Goal: Information Seeking & Learning: Learn about a topic

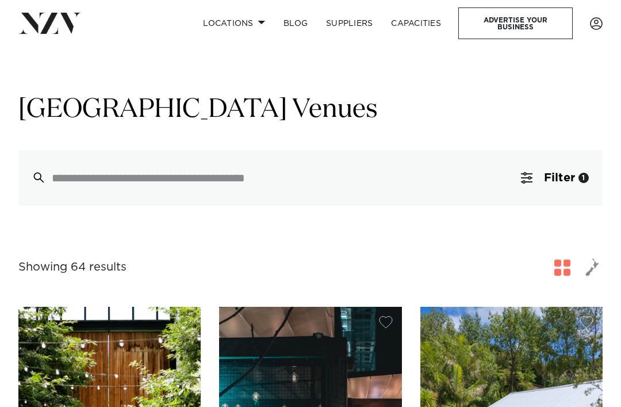
click at [550, 176] on span "Filter" at bounding box center [559, 178] width 31 height 12
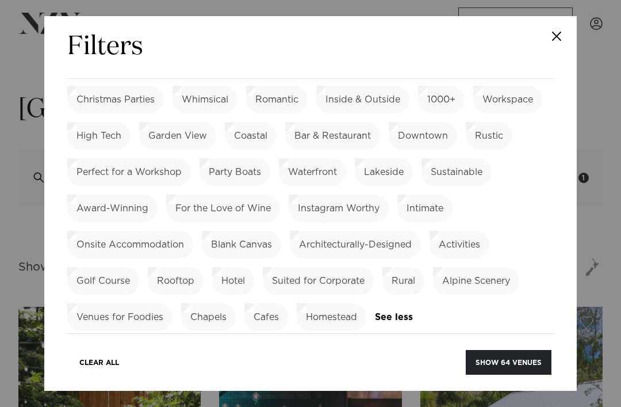
scroll to position [443, 0]
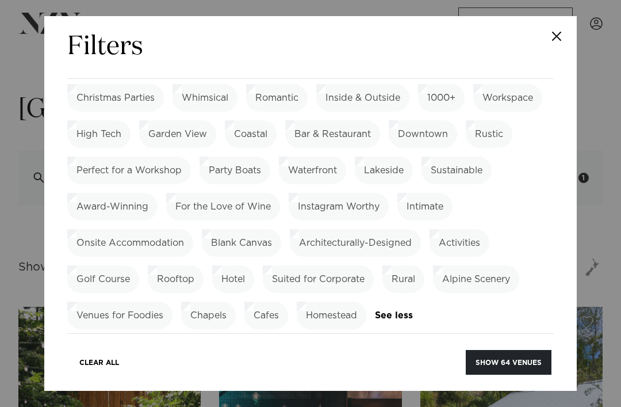
click at [397, 311] on link "See more" at bounding box center [416, 316] width 83 height 10
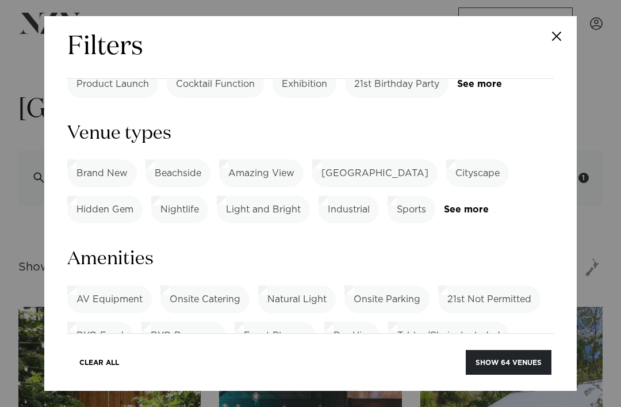
scroll to position [269, 0]
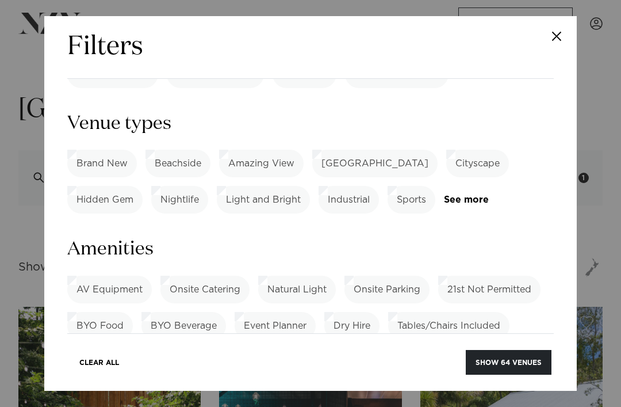
click at [477, 195] on link "See more" at bounding box center [489, 200] width 90 height 10
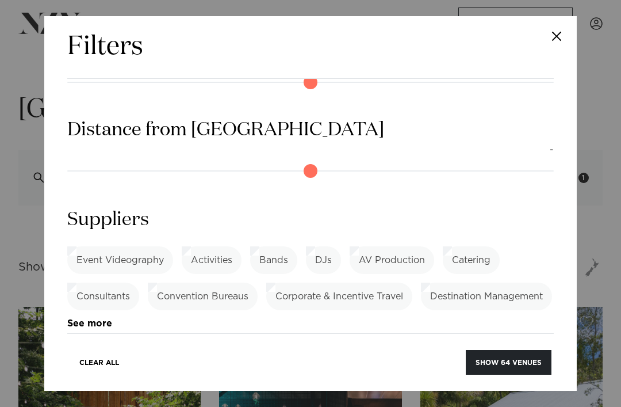
scroll to position [1043, 0]
click at [554, 36] on button "Close" at bounding box center [557, 36] width 40 height 40
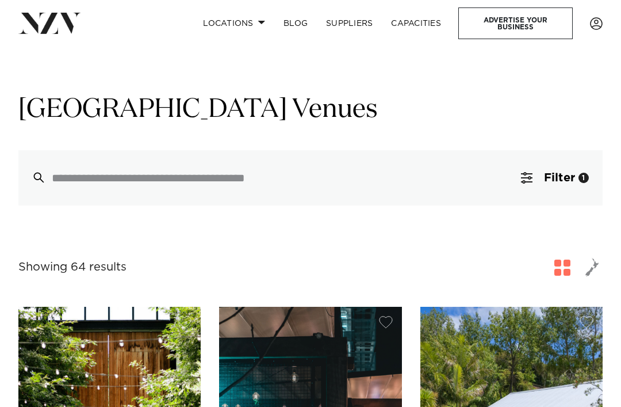
scroll to position [1, 0]
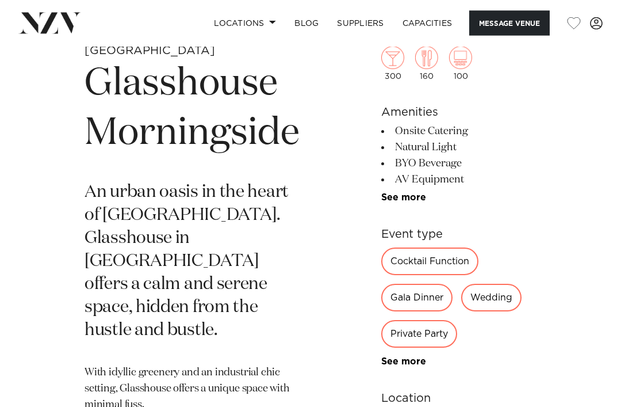
scroll to position [340, 0]
click at [465, 60] on img at bounding box center [460, 58] width 23 height 23
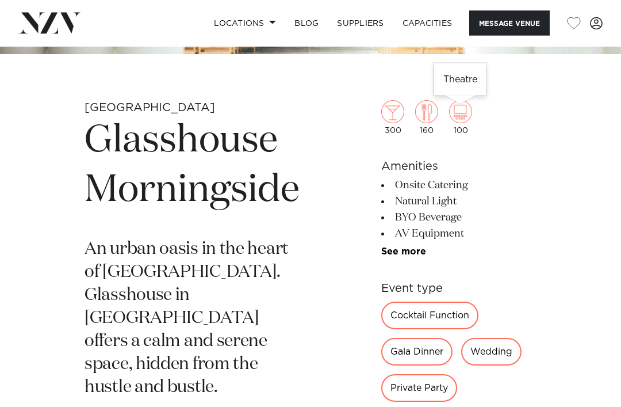
scroll to position [284, 0]
click at [436, 113] on img at bounding box center [426, 111] width 23 height 23
click at [401, 112] on img at bounding box center [392, 111] width 23 height 23
click at [529, 161] on h6 "Amenities" at bounding box center [458, 166] width 155 height 17
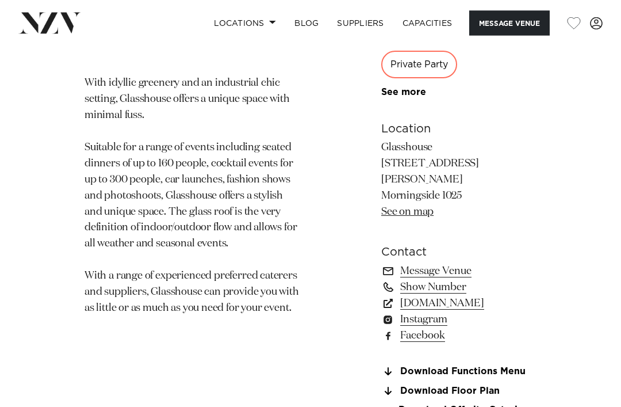
scroll to position [617, 0]
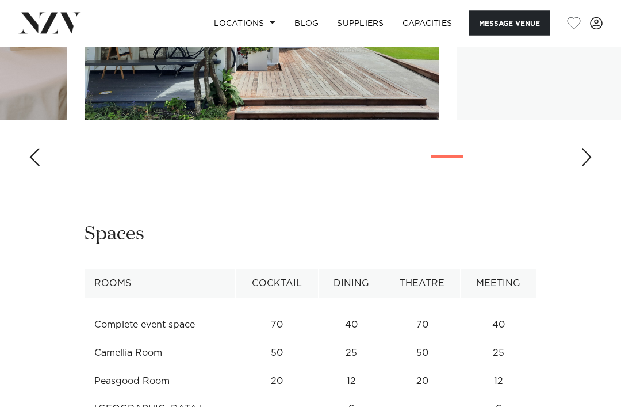
scroll to position [1348, 0]
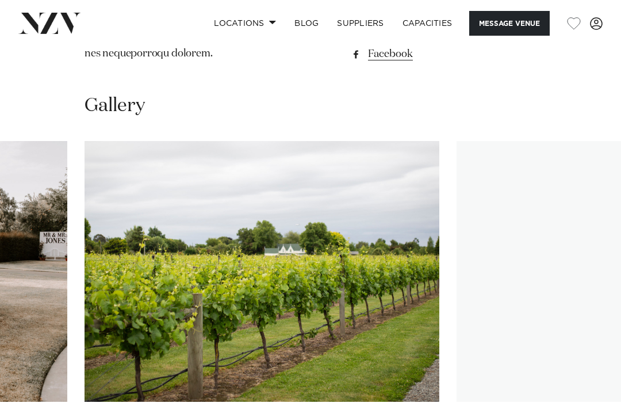
scroll to position [1494, 0]
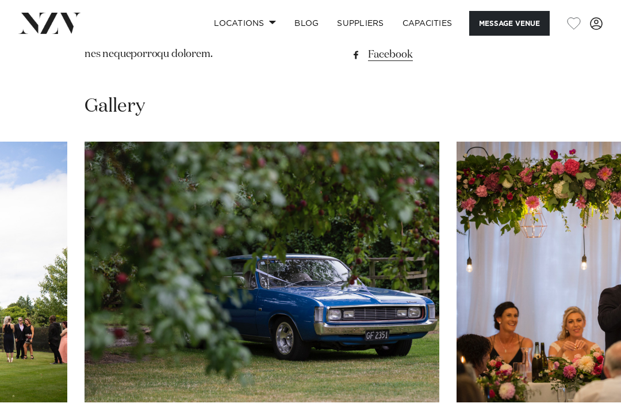
scroll to position [1488, 0]
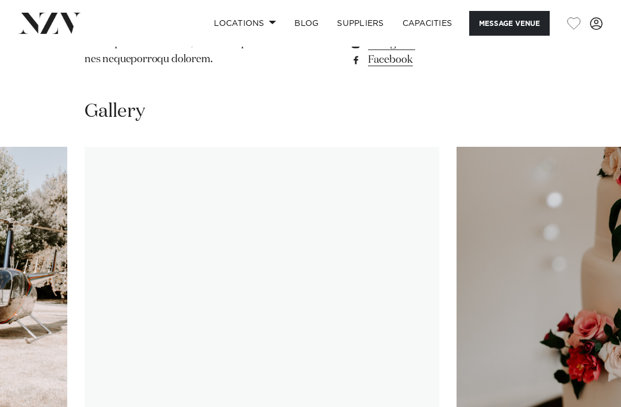
click at [86, 392] on swiper-container at bounding box center [310, 305] width 621 height 316
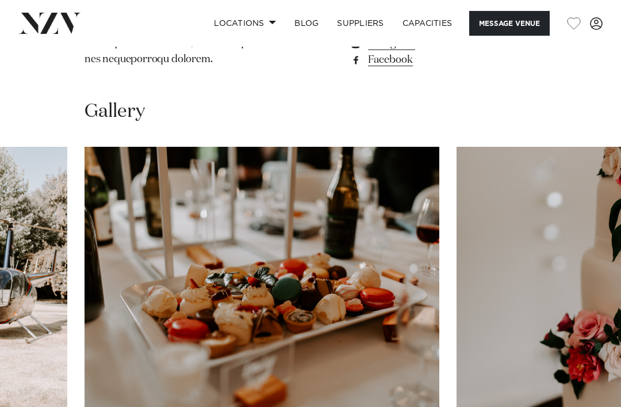
click at [84, 390] on swiper-container at bounding box center [310, 305] width 621 height 316
click at [104, 391] on swiper-container at bounding box center [310, 305] width 621 height 316
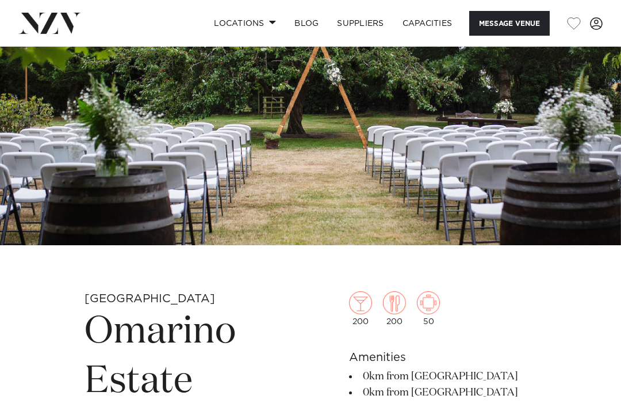
scroll to position [0, 0]
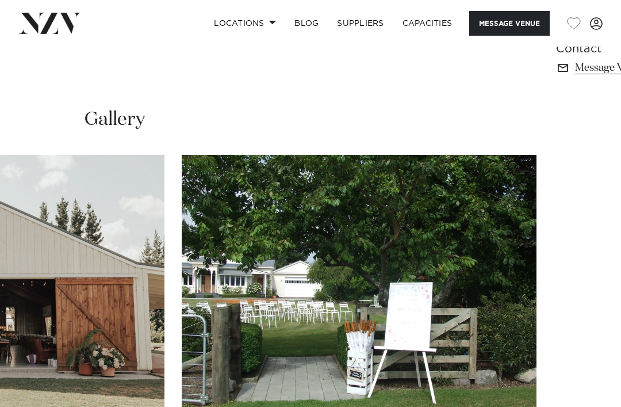
scroll to position [728, 0]
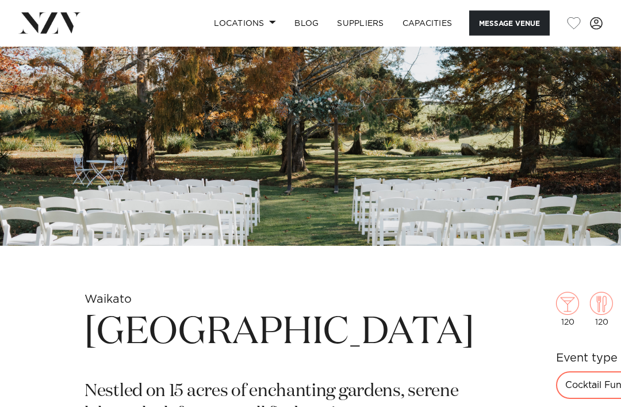
scroll to position [87, 0]
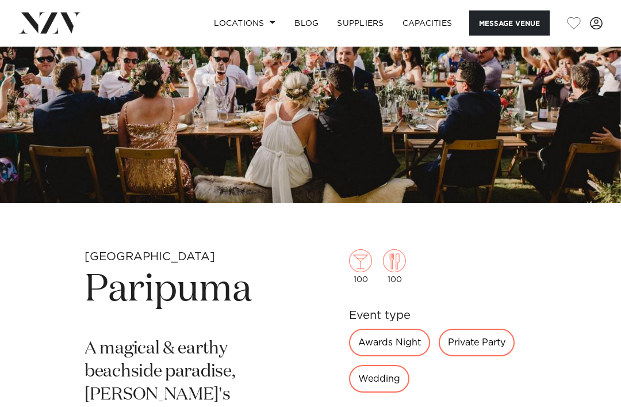
scroll to position [109, 0]
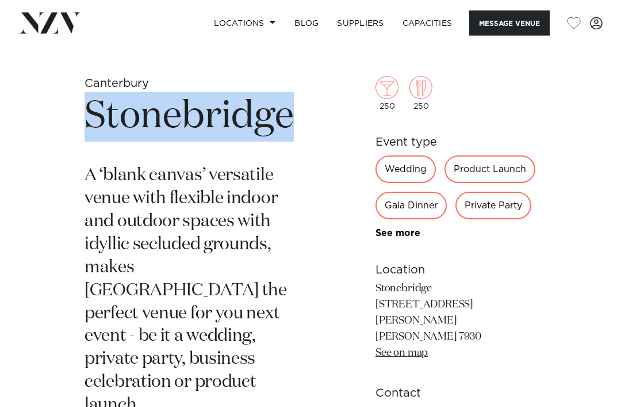
scroll to position [308, 0]
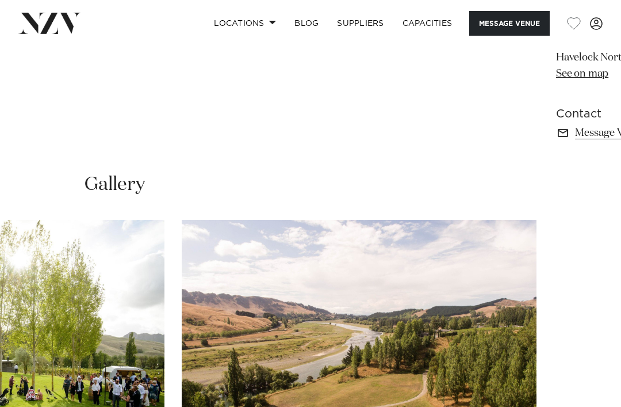
scroll to position [626, 0]
